Goal: Task Accomplishment & Management: Manage account settings

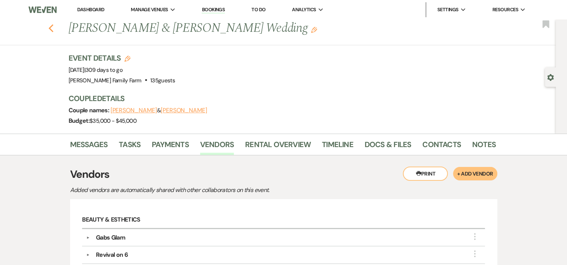
click at [52, 28] on use "button" at bounding box center [50, 28] width 5 height 8
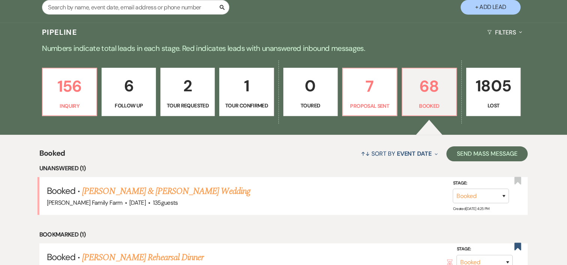
scroll to position [156, 0]
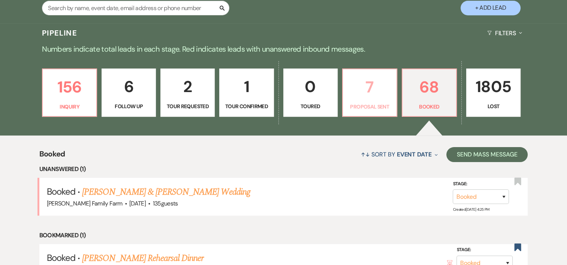
click at [380, 88] on p "7" at bounding box center [370, 87] width 45 height 25
select select "6"
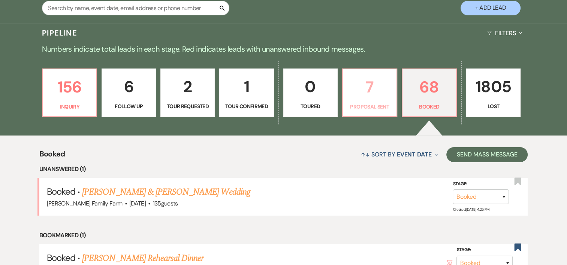
select select "6"
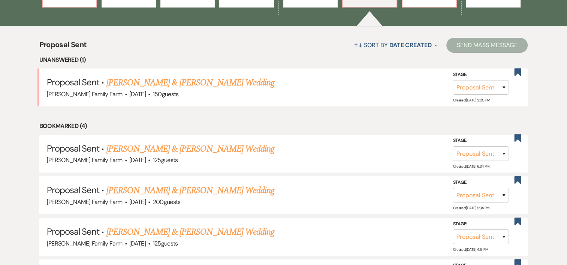
scroll to position [255, 0]
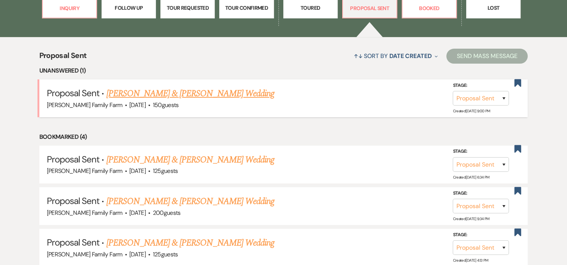
click at [255, 93] on link "[PERSON_NAME] & [PERSON_NAME] Wedding" at bounding box center [190, 93] width 168 height 13
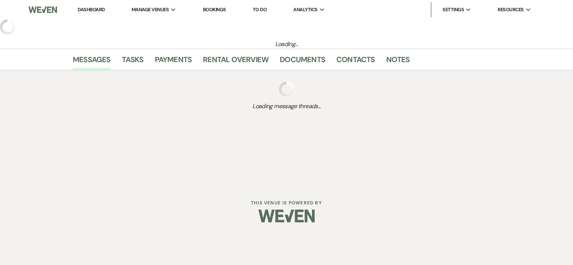
select select "6"
select select "3"
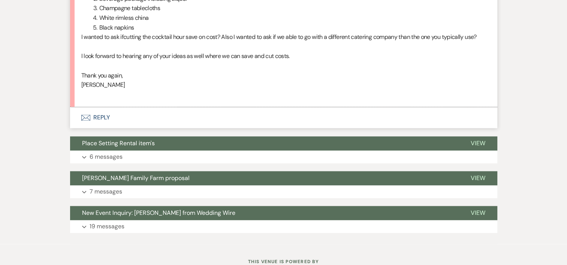
scroll to position [1196, 0]
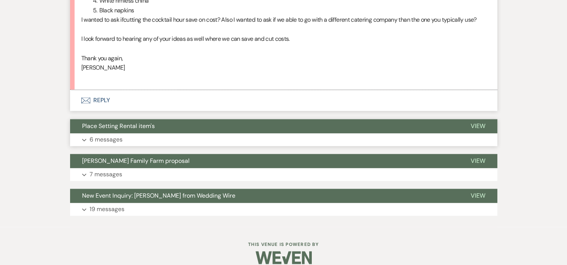
click at [136, 133] on button "Expand 6 messages" at bounding box center [283, 139] width 427 height 13
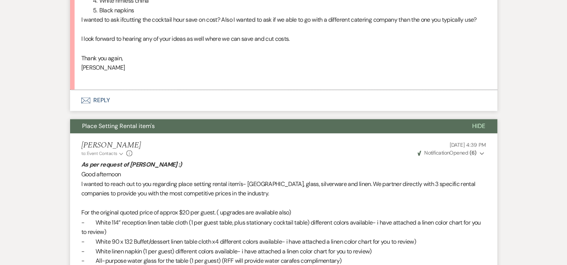
drag, startPoint x: 136, startPoint y: 132, endPoint x: 100, endPoint y: 205, distance: 81.7
click at [100, 208] on p "For the original quoted price of approx $20 per guest. ( upgrades are available…" at bounding box center [283, 213] width 405 height 10
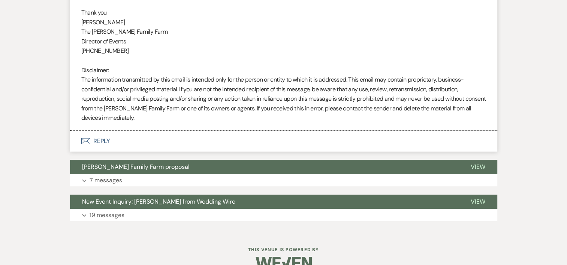
scroll to position [2534, 0]
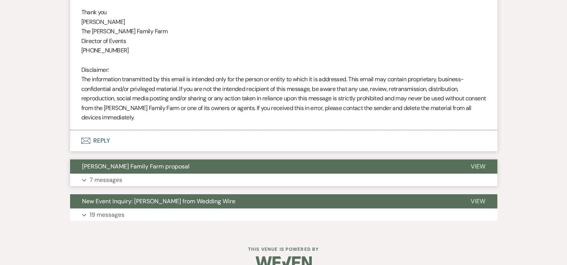
click at [163, 178] on button "Expand 7 messages" at bounding box center [283, 180] width 427 height 13
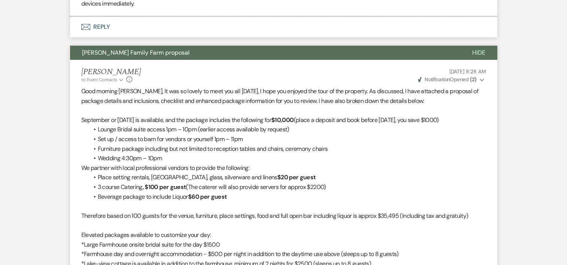
scroll to position [2647, 0]
click at [210, 222] on p "Therefore based on 100 guests for the venue, furniture, place settings, food an…" at bounding box center [283, 217] width 405 height 10
click at [230, 222] on p "Therefore based on 100 guests for the venue, furniture, place settings, food an…" at bounding box center [283, 217] width 405 height 10
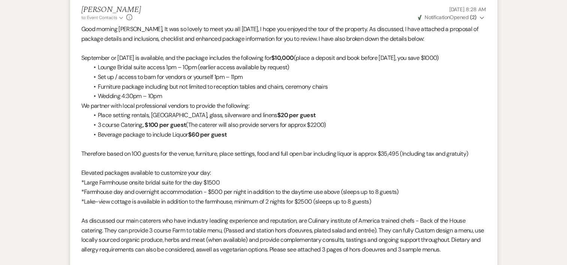
scroll to position [2709, 0]
click at [231, 188] on p "*Large Farmhouse onsite bridal suite for the day $1500" at bounding box center [283, 183] width 405 height 10
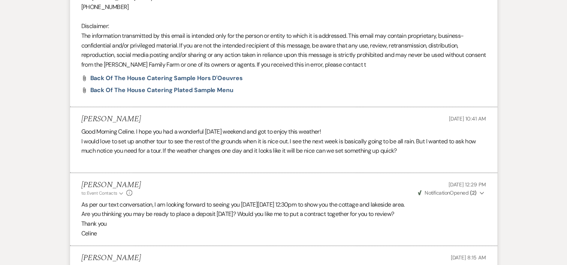
scroll to position [3117, 0]
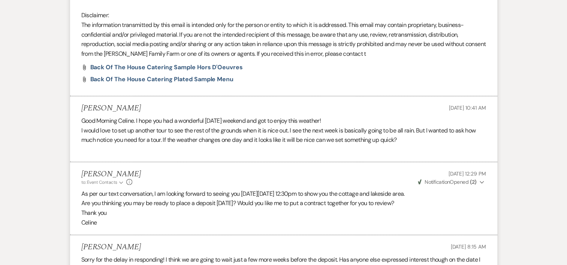
click at [235, 205] on li "[PERSON_NAME] to: Event Contacts Expand Info [DATE] 12:29 PM Weven Check Notifi…" at bounding box center [283, 198] width 427 height 73
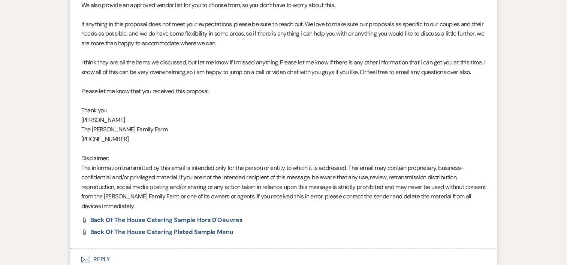
scroll to position [3961, 0]
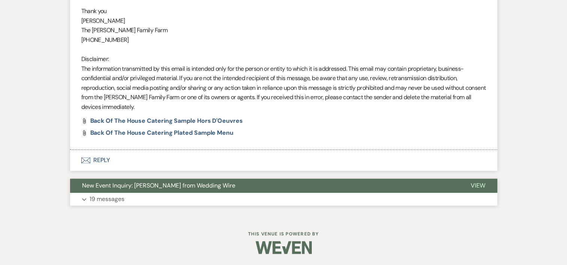
click at [138, 197] on button "Expand 19 messages" at bounding box center [283, 199] width 427 height 13
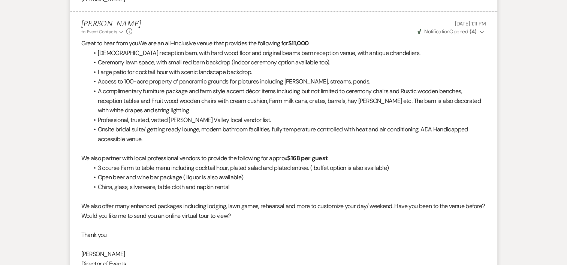
scroll to position [4722, 0]
click at [199, 57] on span "[DEMOGRAPHIC_DATA] reception barn, with hard wood floor and original beams barn…" at bounding box center [259, 53] width 323 height 8
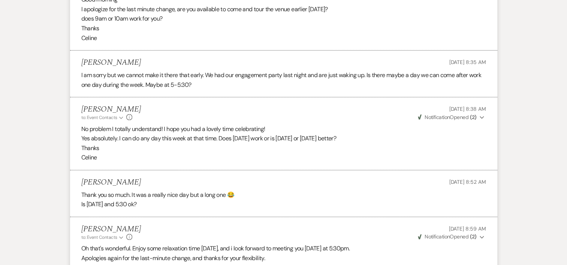
scroll to position [5788, 0]
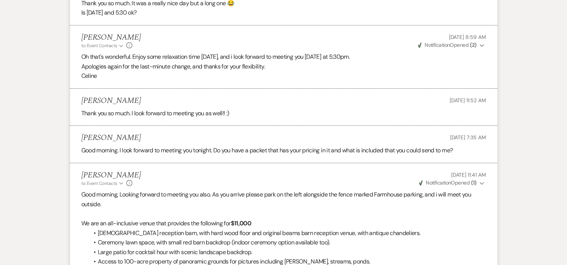
click at [175, 163] on li "[PERSON_NAME] [DATE] 7:35 AM Good morning. I look forward to meeting you tonigh…" at bounding box center [283, 144] width 427 height 37
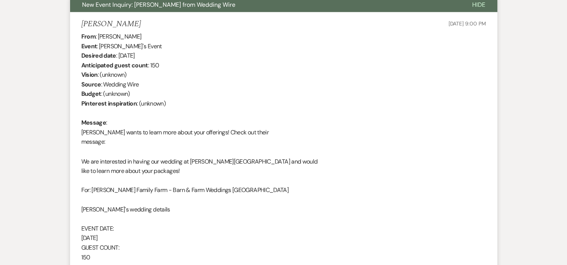
scroll to position [4106, 0]
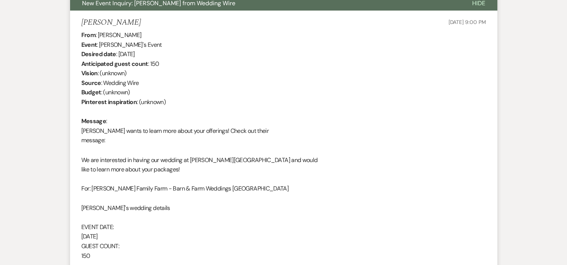
click at [133, 10] on button "New Event Inquiry: [PERSON_NAME] from Wedding Wire" at bounding box center [265, 3] width 390 height 14
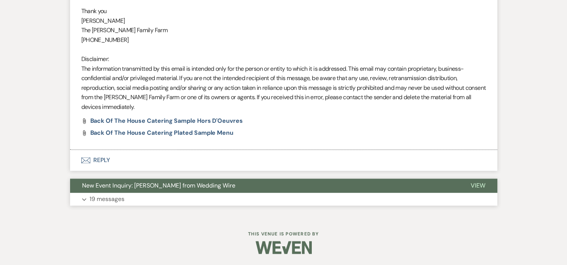
scroll to position [3961, 0]
drag, startPoint x: 133, startPoint y: 35, endPoint x: 117, endPoint y: 91, distance: 57.9
click at [117, 91] on p "The information transmitted by this email is intended only for the person or en…" at bounding box center [283, 88] width 405 height 48
click at [112, 198] on p "19 messages" at bounding box center [107, 200] width 35 height 10
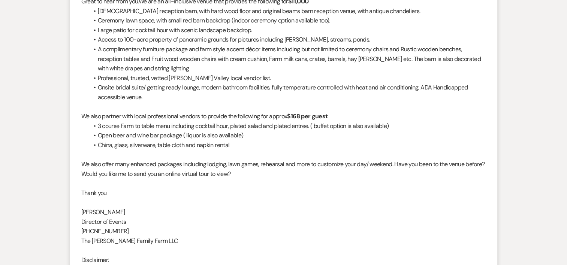
scroll to position [4765, 0]
click at [226, 72] on span "A complimentary furniture package and farm style accent décor items including b…" at bounding box center [289, 58] width 383 height 27
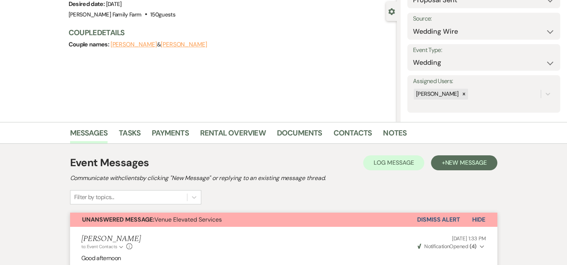
scroll to position [0, 0]
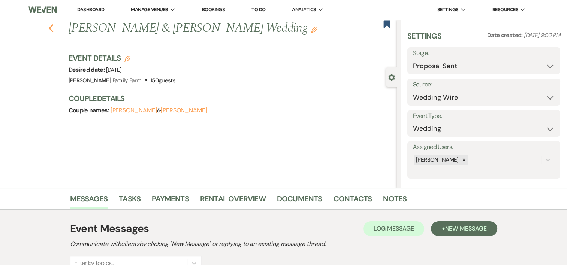
click at [53, 31] on icon "Previous" at bounding box center [51, 28] width 6 height 9
select select "6"
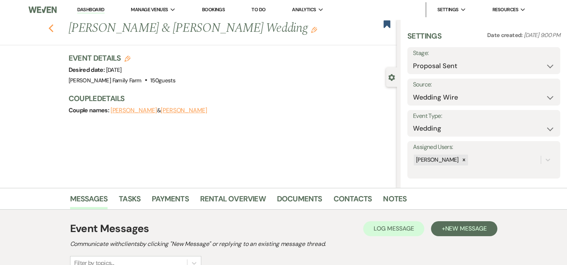
select select "6"
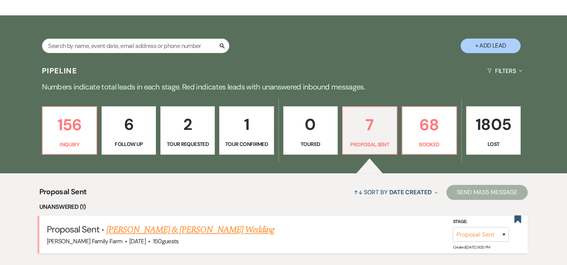
scroll to position [115, 0]
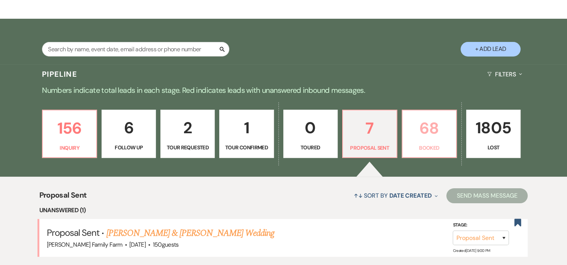
click at [423, 141] on link "68 Booked" at bounding box center [429, 134] width 55 height 49
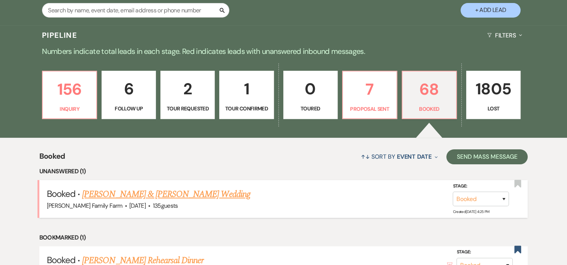
scroll to position [153, 0]
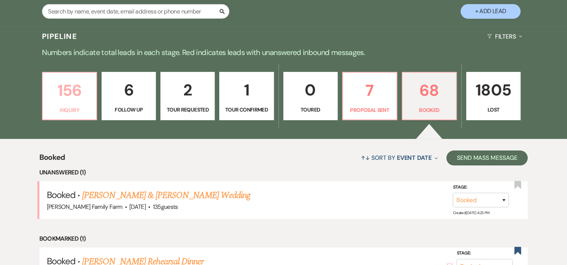
click at [63, 91] on p "156" at bounding box center [69, 90] width 45 height 25
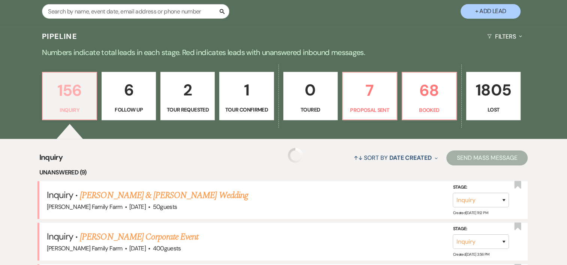
click at [63, 91] on p "156" at bounding box center [69, 90] width 45 height 25
click at [144, 193] on link "[PERSON_NAME] & [PERSON_NAME]'s Wedding" at bounding box center [166, 195] width 173 height 13
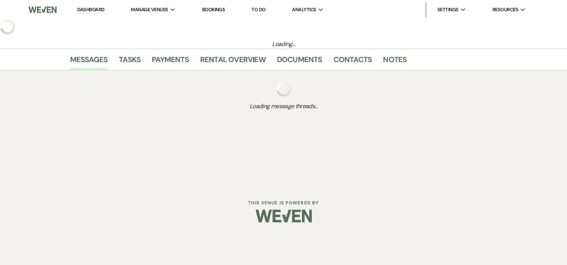
select select "5"
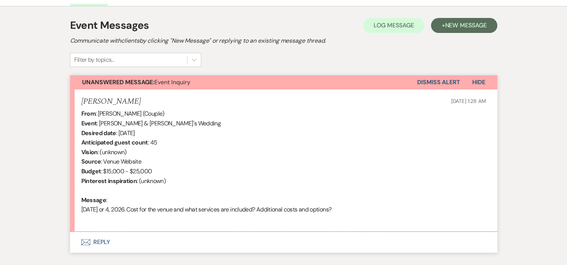
scroll to position [250, 0]
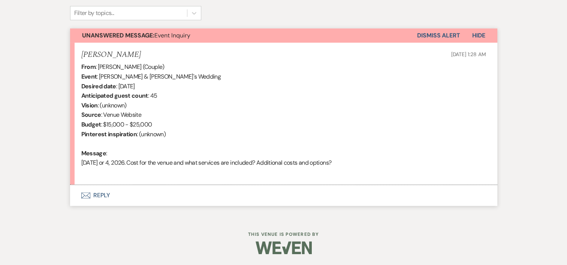
click at [102, 198] on button "Envelope Reply" at bounding box center [283, 195] width 427 height 21
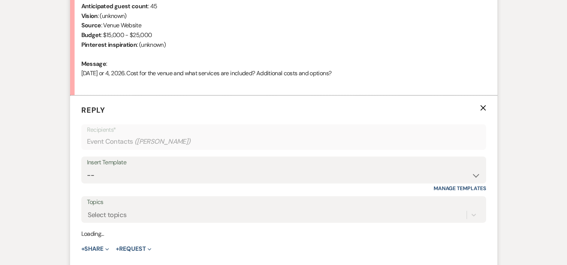
scroll to position [380, 0]
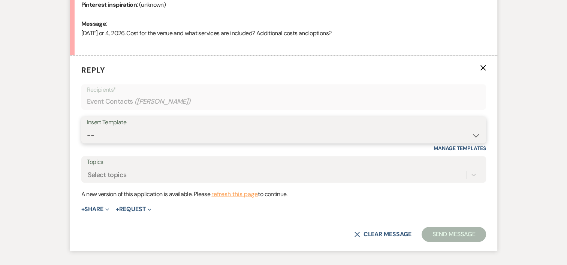
click at [114, 132] on select "-- Follow Up 1a. Non wedding request for info (Barn) 8. Proposal email Follow u…" at bounding box center [284, 135] width 394 height 15
select select "3857"
click at [87, 128] on select "-- Follow Up 1a. Non wedding request for info (Barn) 8. Proposal email Follow u…" at bounding box center [284, 135] width 394 height 15
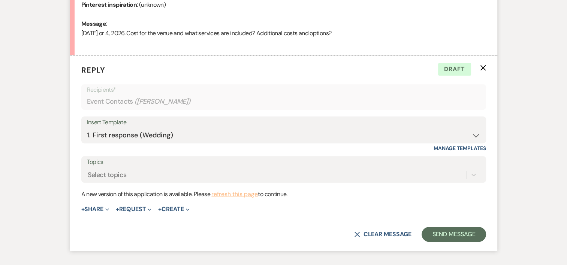
click at [244, 196] on button "refresh this page" at bounding box center [234, 195] width 46 height 10
